Goal: Complete application form

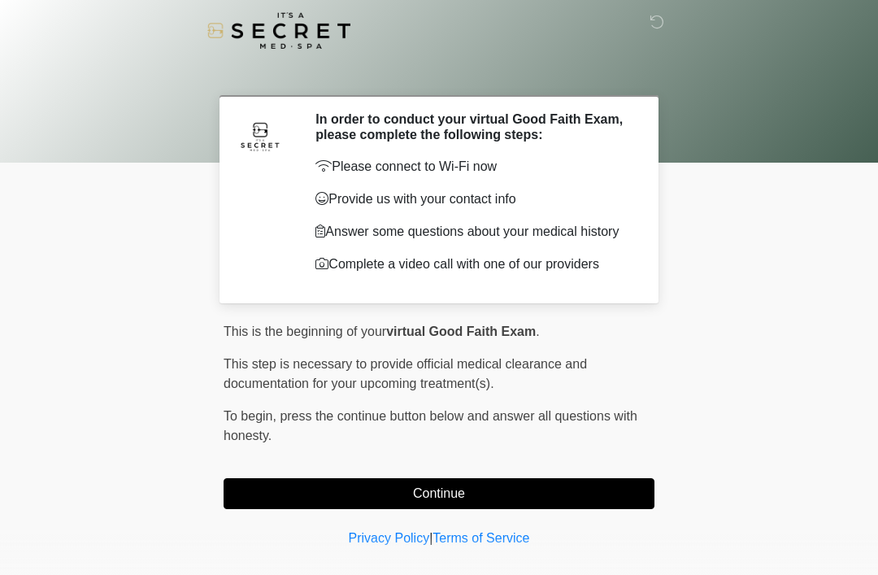
click at [418, 501] on button "Continue" at bounding box center [438, 493] width 431 height 31
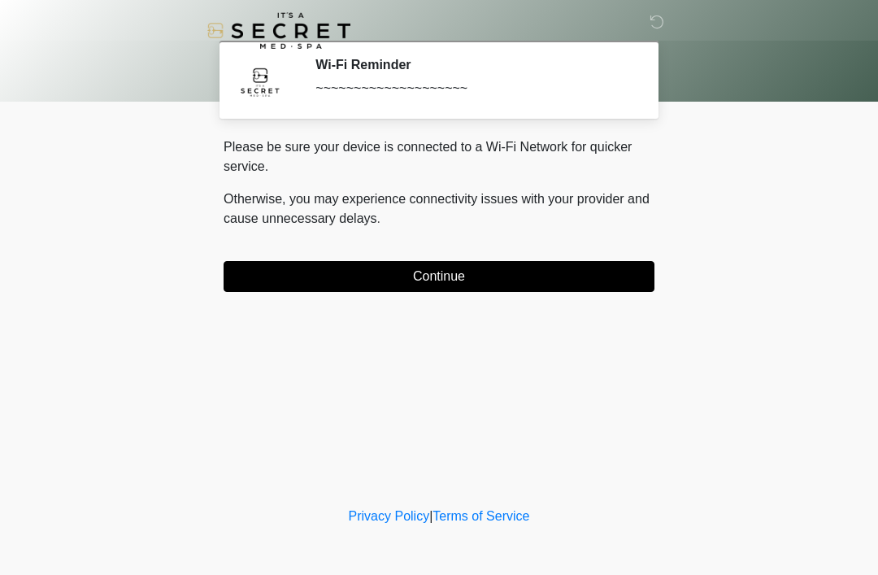
click at [400, 288] on button "Continue" at bounding box center [438, 276] width 431 height 31
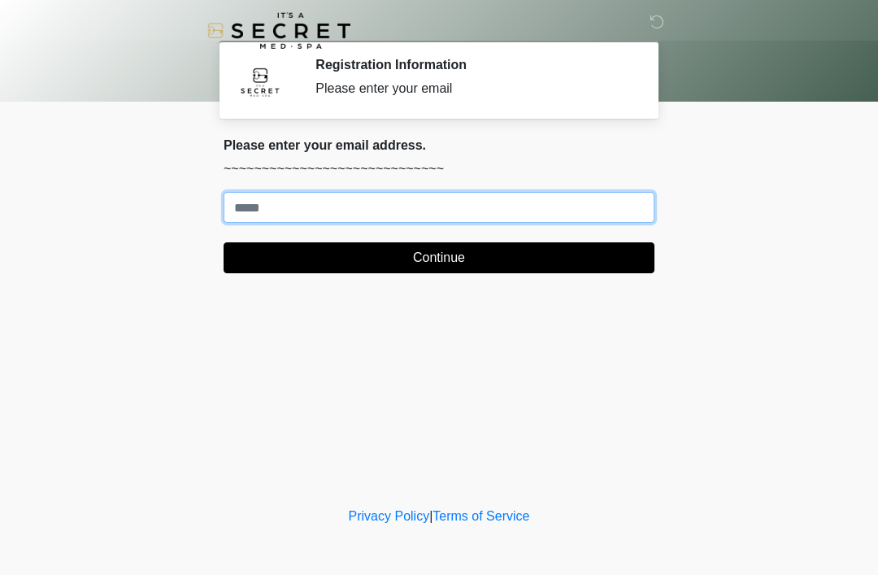
click at [336, 209] on input "Where should we email your treatment plan?" at bounding box center [438, 207] width 431 height 31
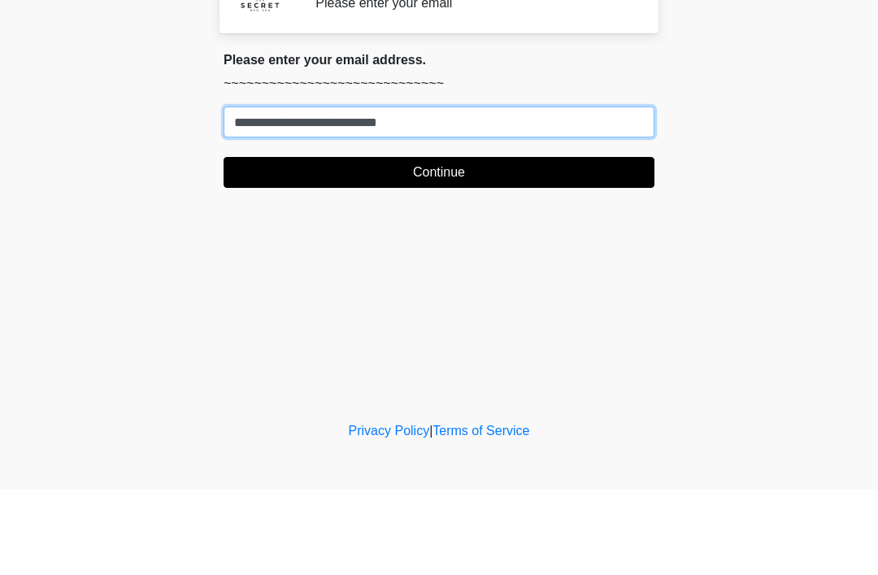
type input "**********"
click at [439, 242] on button "Continue" at bounding box center [438, 257] width 431 height 31
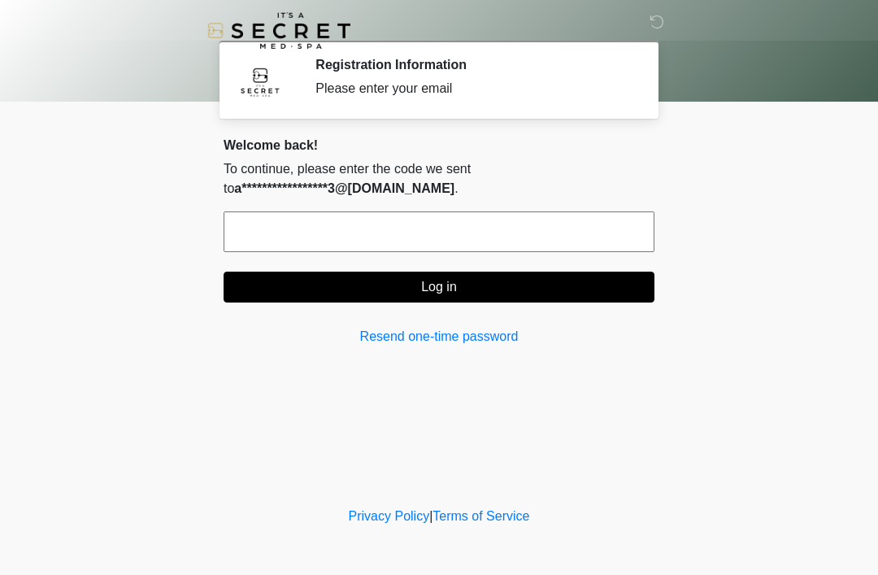
click at [397, 250] on input "text" at bounding box center [438, 231] width 431 height 41
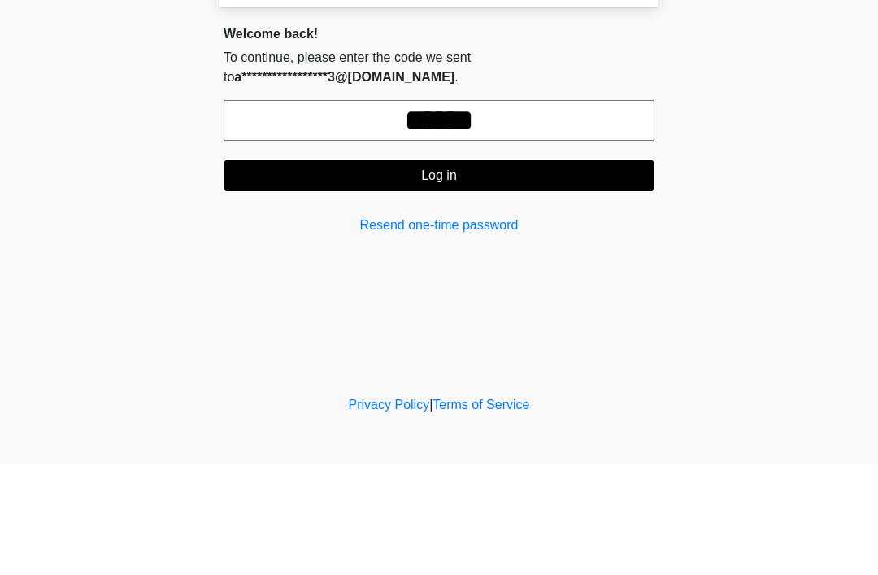
type input "******"
click at [635, 271] on button "Log in" at bounding box center [438, 286] width 431 height 31
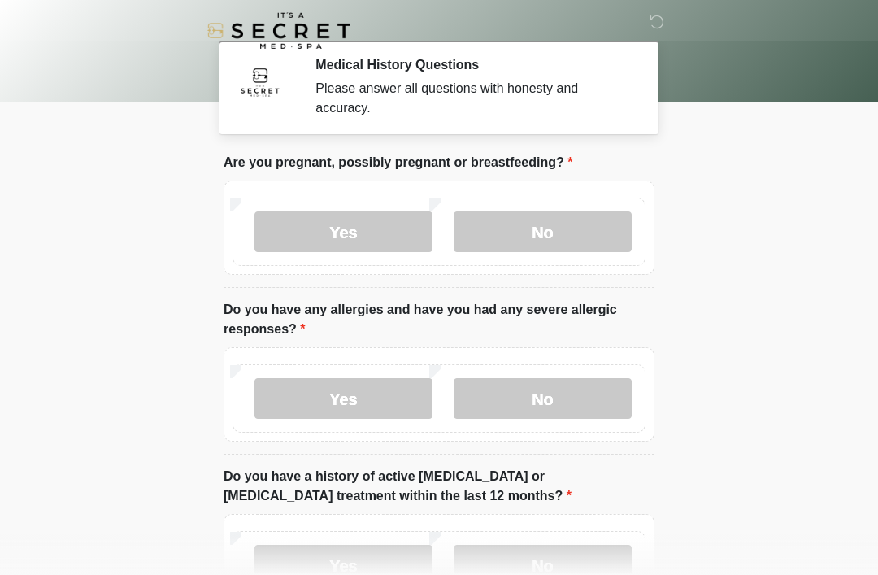
click at [549, 240] on label "No" at bounding box center [542, 231] width 178 height 41
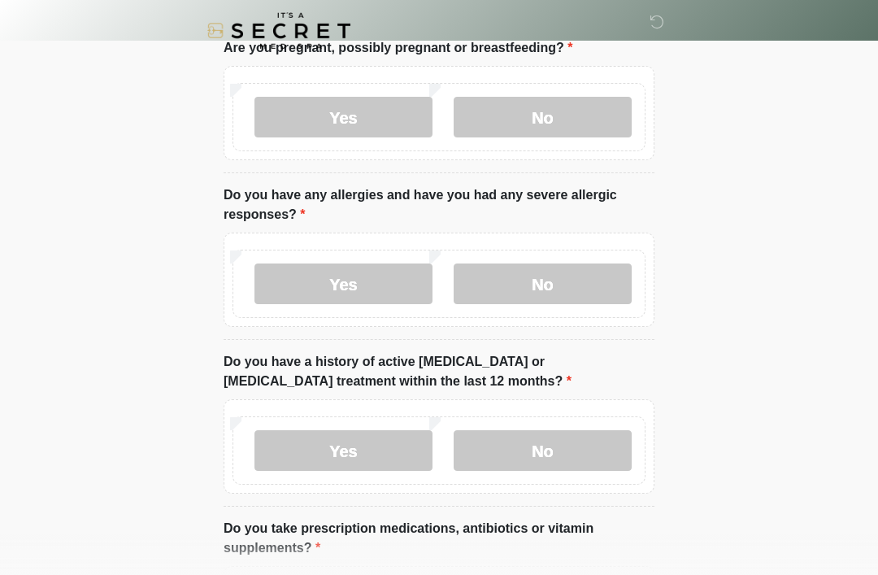
scroll to position [117, 0]
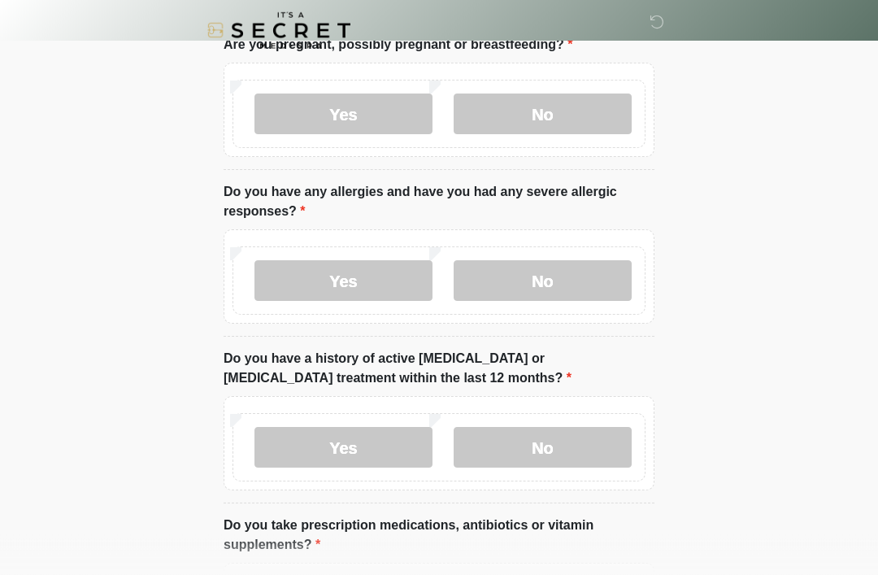
click at [583, 282] on label "No" at bounding box center [542, 281] width 178 height 41
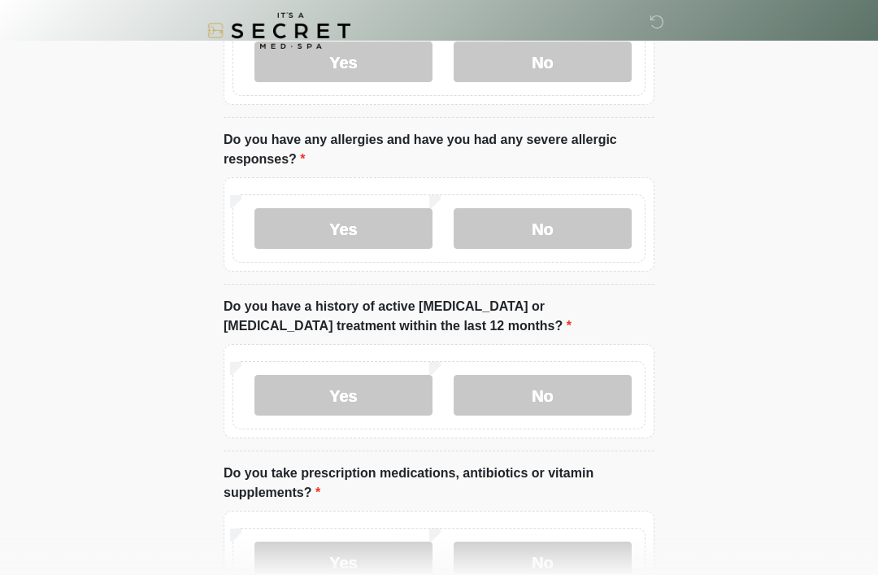
scroll to position [176, 0]
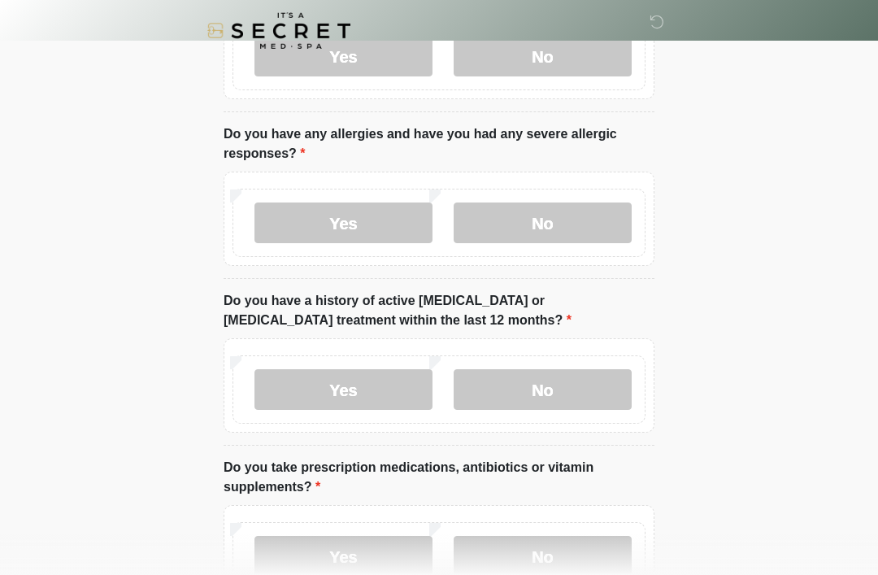
click at [589, 385] on label "No" at bounding box center [542, 389] width 178 height 41
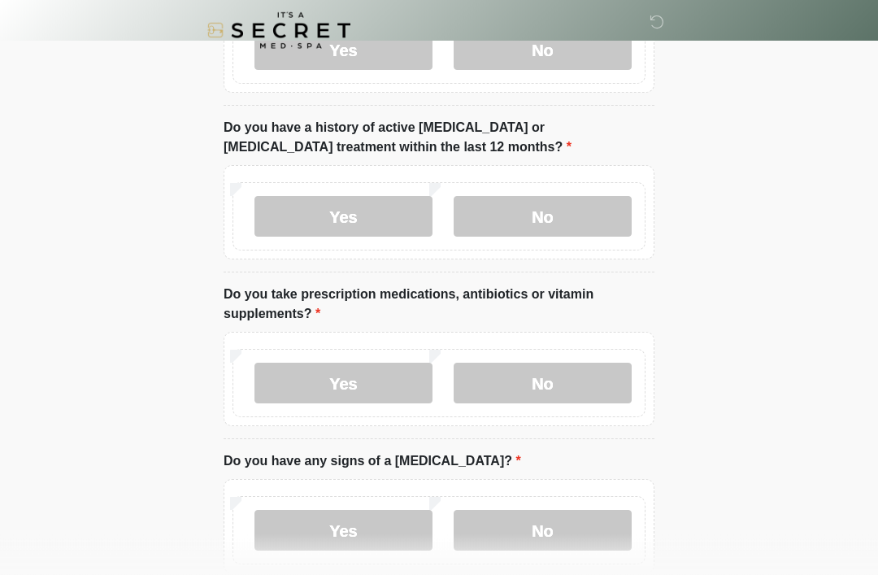
click at [540, 401] on label "No" at bounding box center [542, 383] width 178 height 41
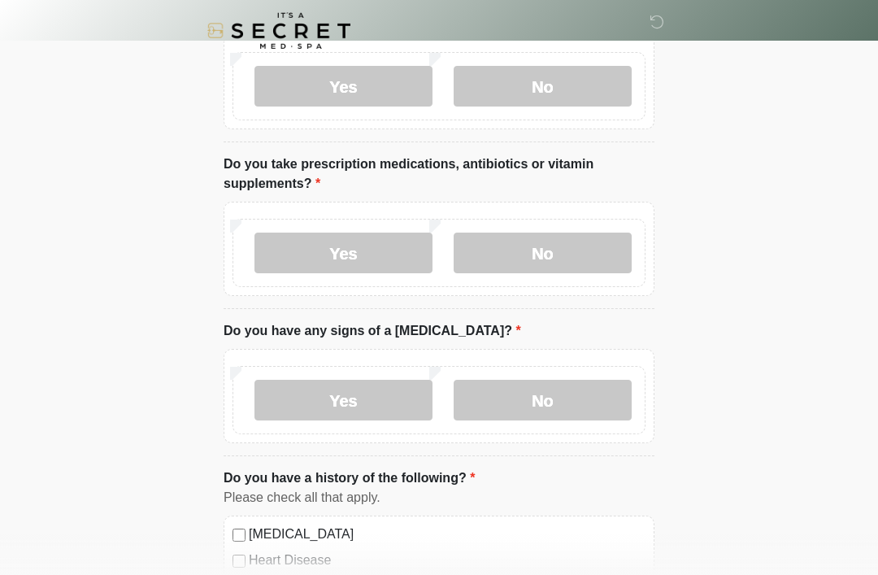
click at [587, 401] on label "No" at bounding box center [542, 399] width 178 height 41
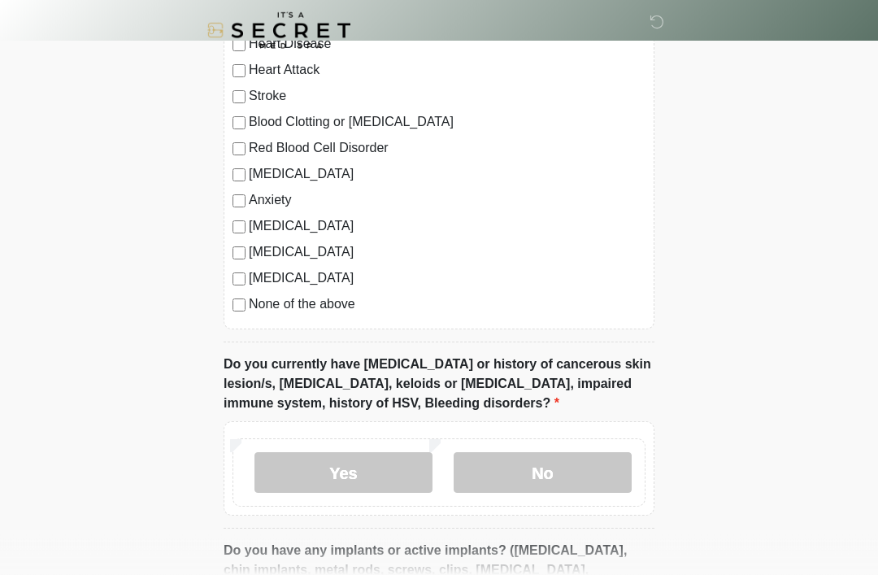
scroll to position [995, 0]
